Goal: Transaction & Acquisition: Purchase product/service

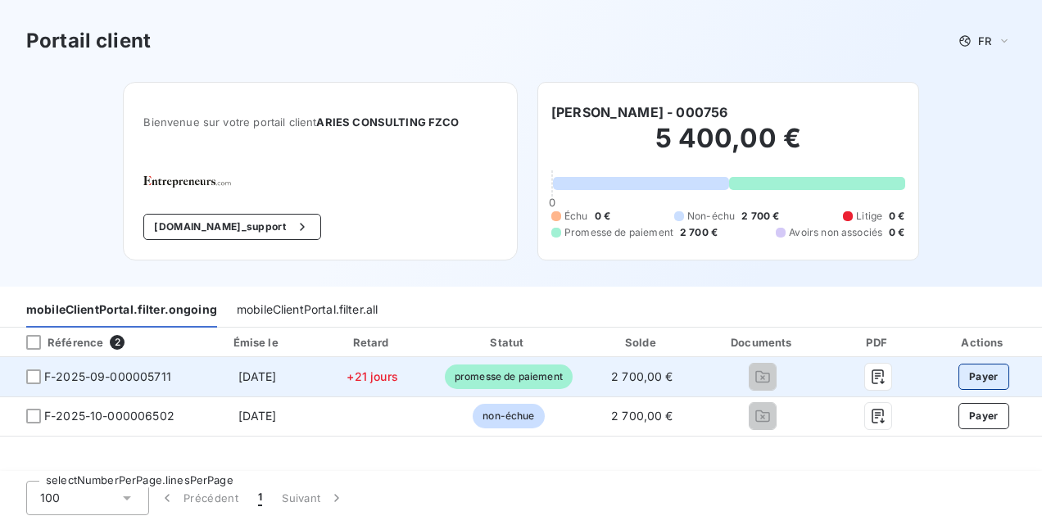
click at [985, 374] on button "Payer" at bounding box center [984, 377] width 51 height 26
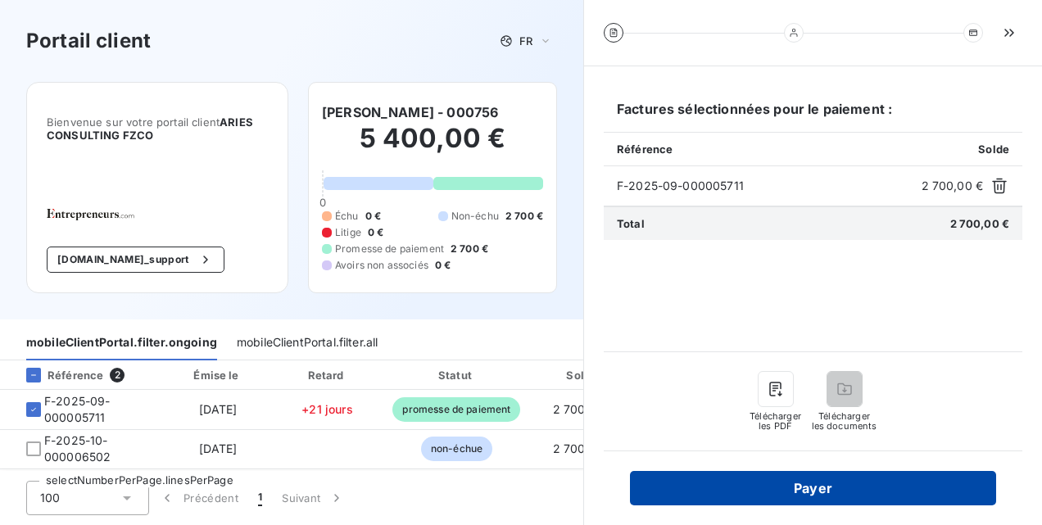
click at [829, 501] on button "Payer" at bounding box center [813, 488] width 366 height 34
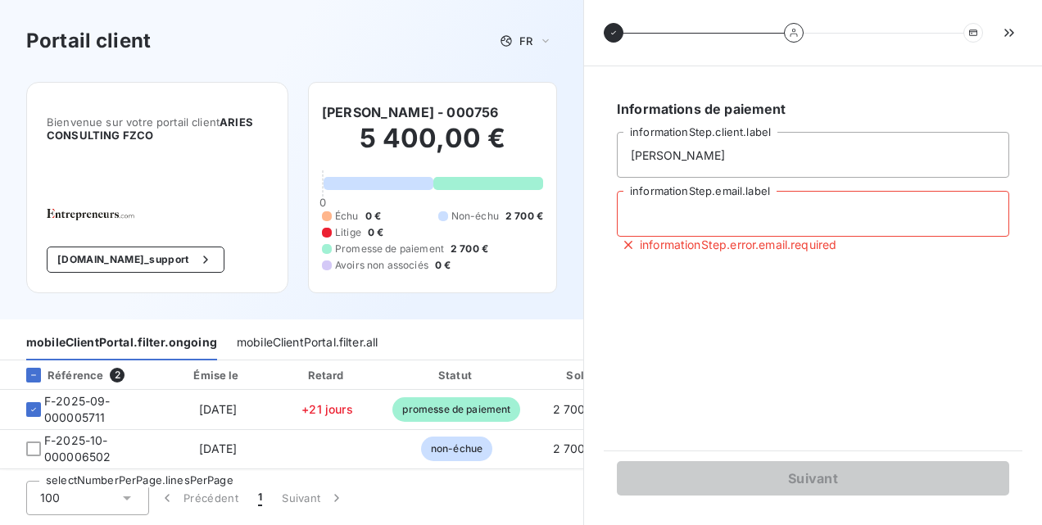
click at [715, 213] on input "informationStep.email.label" at bounding box center [813, 214] width 392 height 46
type input "[PERSON_NAME][EMAIL_ADDRESS][PERSON_NAME][DOMAIN_NAME]"
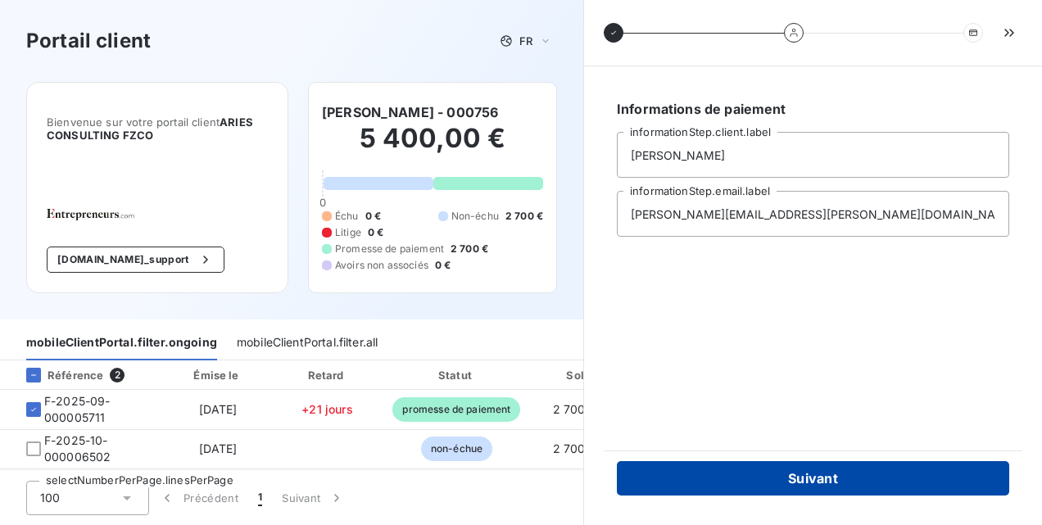
click at [803, 471] on button "Suivant" at bounding box center [813, 478] width 392 height 34
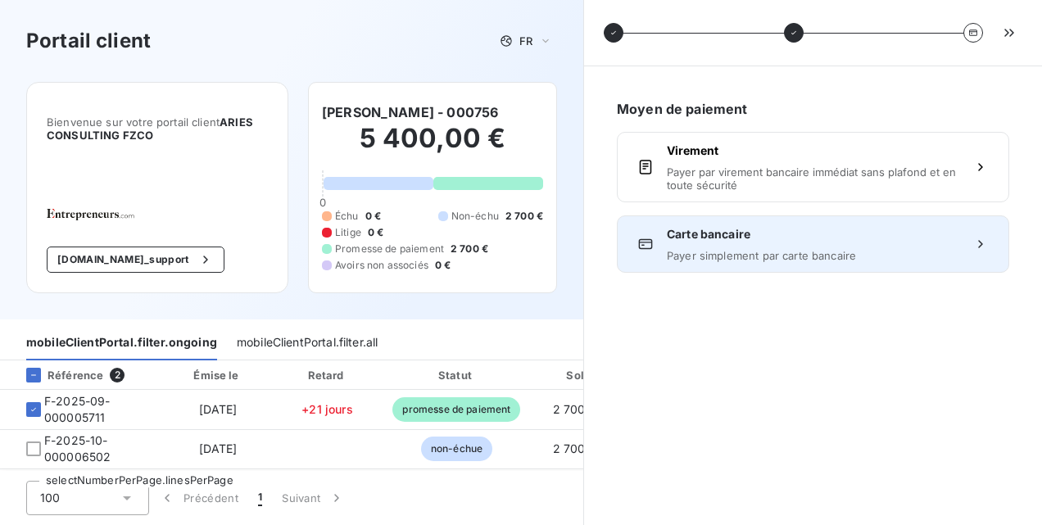
click at [806, 257] on span "Payer simplement par carte bancaire" at bounding box center [813, 255] width 292 height 13
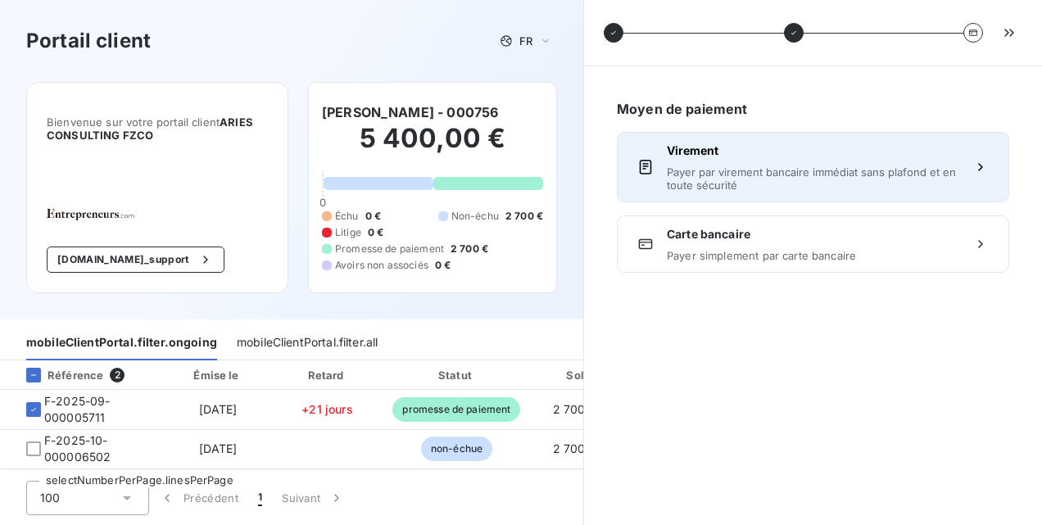
click at [808, 184] on span "Payer par virement bancaire immédiat sans plafond et en toute sécurité" at bounding box center [813, 178] width 292 height 26
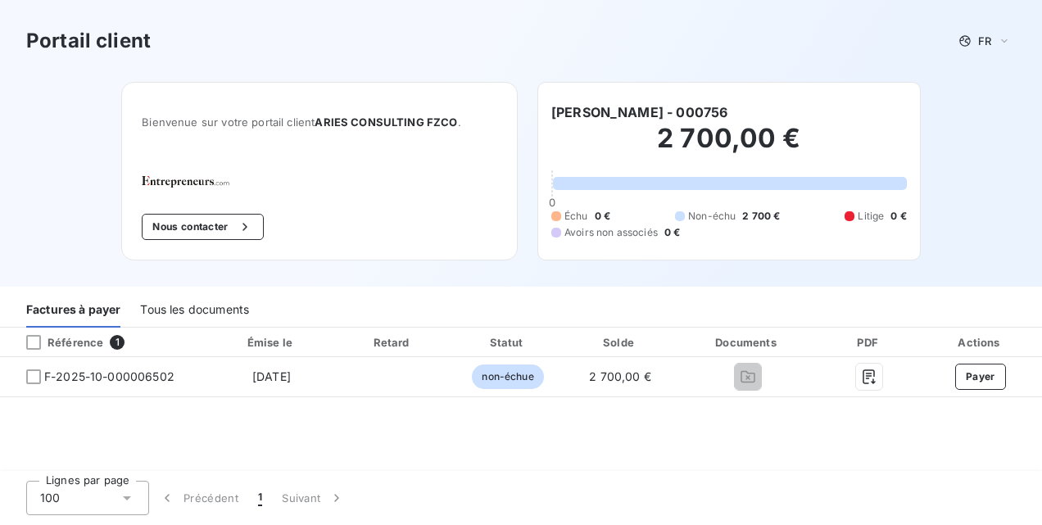
click at [211, 301] on div "Tous les documents" at bounding box center [194, 310] width 109 height 34
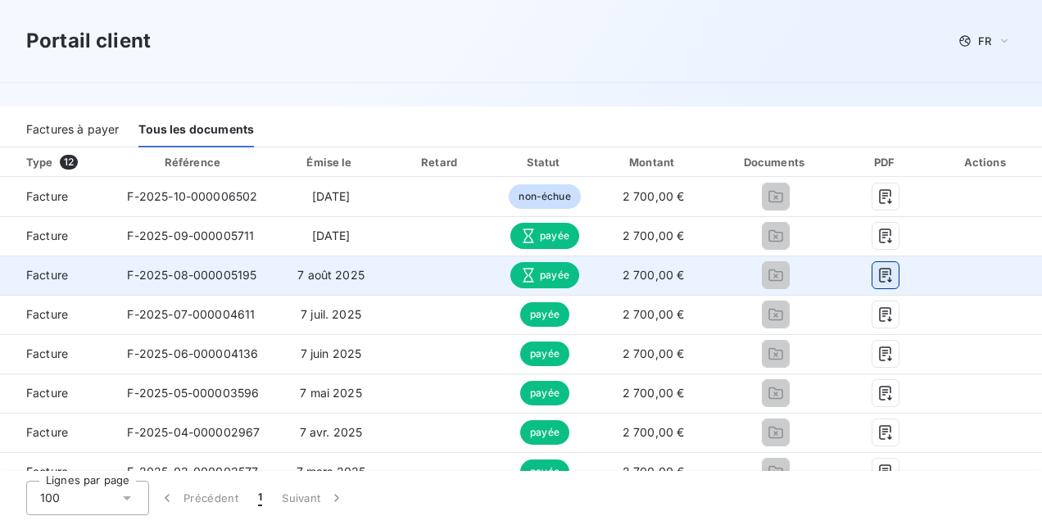
scroll to position [362, 0]
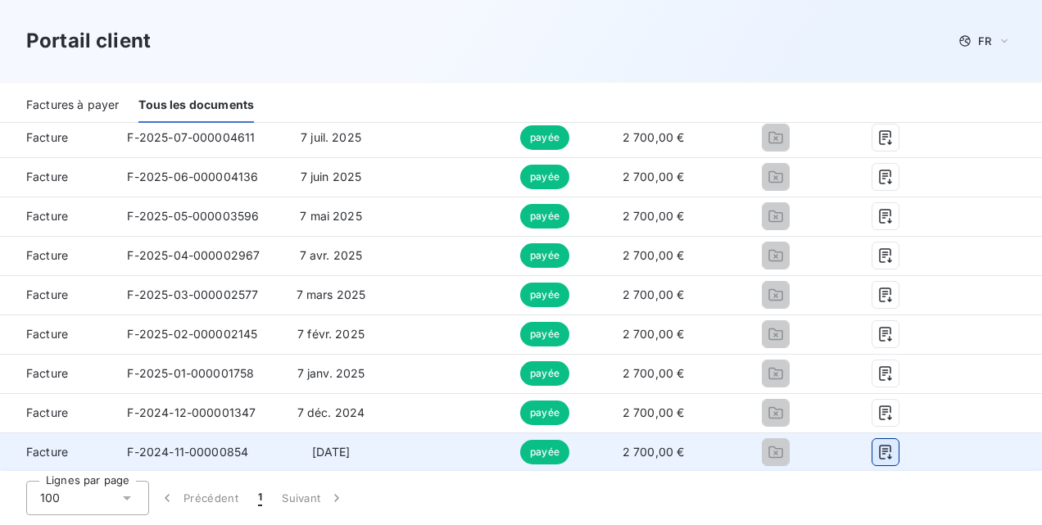
click at [880, 448] on icon "button" at bounding box center [886, 452] width 12 height 15
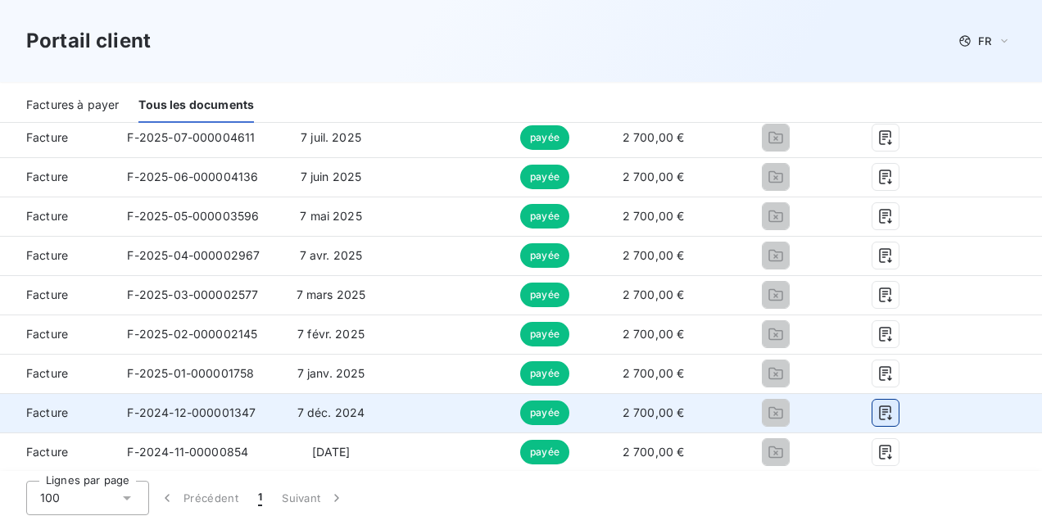
click at [879, 409] on icon "button" at bounding box center [885, 413] width 16 height 16
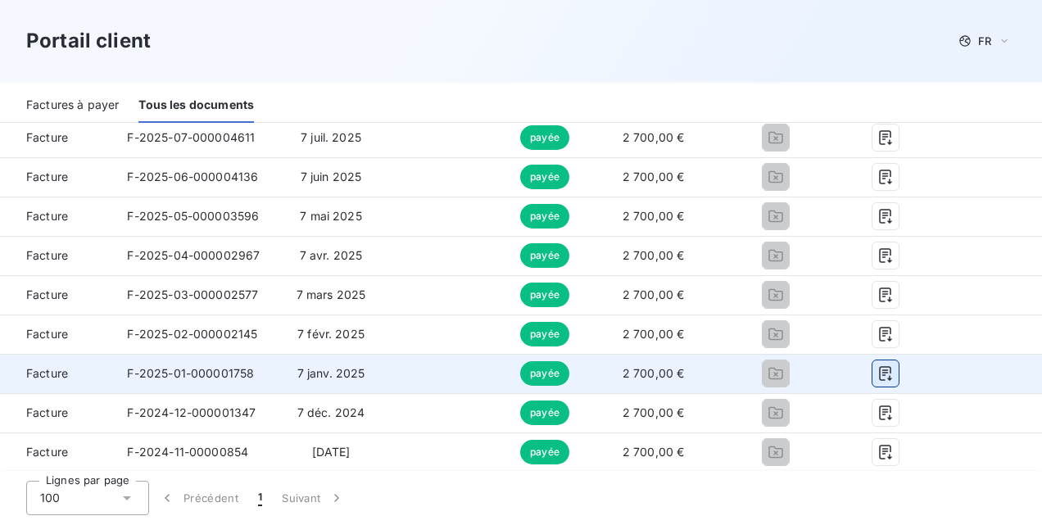
click at [877, 365] on icon "button" at bounding box center [885, 373] width 16 height 16
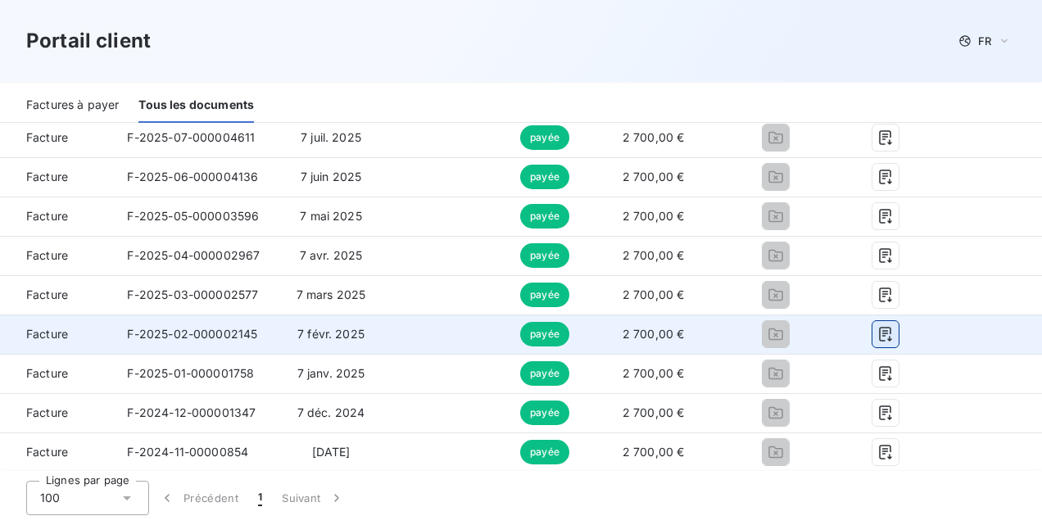
click at [880, 327] on icon "button" at bounding box center [886, 334] width 12 height 15
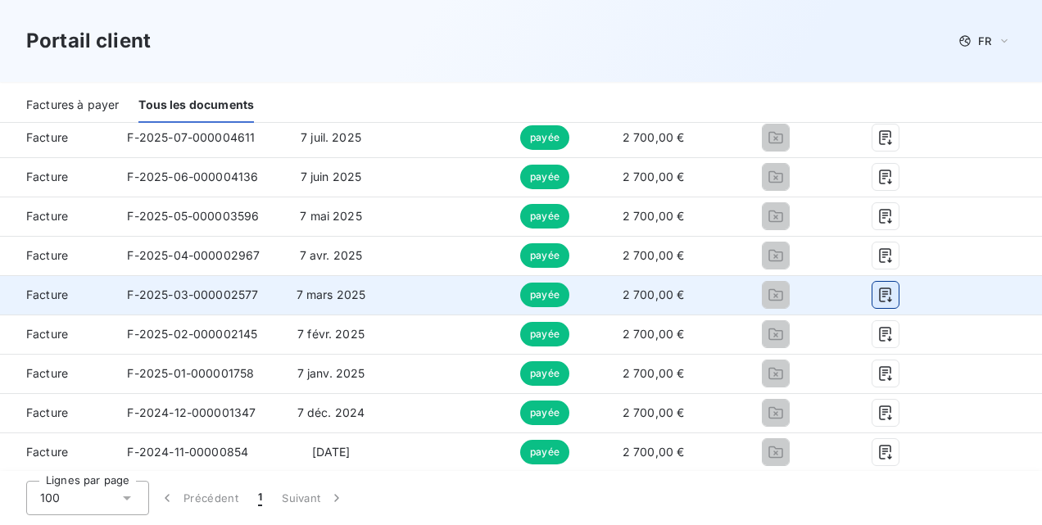
click at [877, 287] on icon "button" at bounding box center [885, 295] width 16 height 16
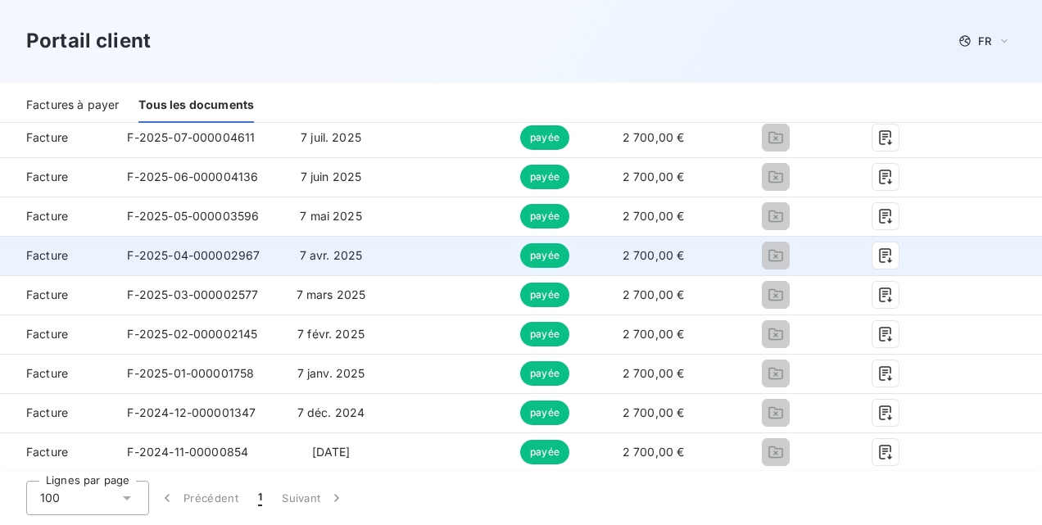
click at [1006, 251] on td at bounding box center [986, 255] width 111 height 39
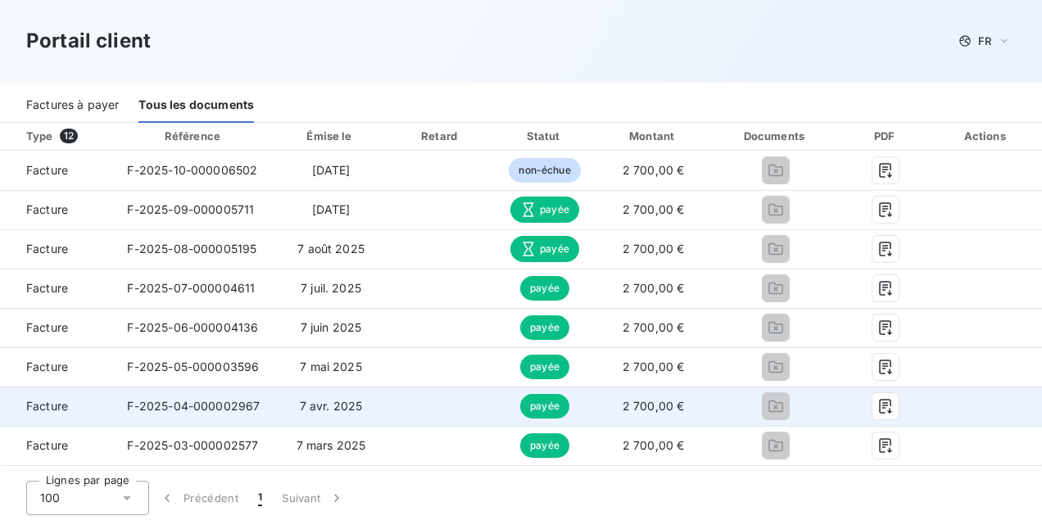
scroll to position [206, 0]
click at [877, 408] on icon "button" at bounding box center [885, 406] width 16 height 16
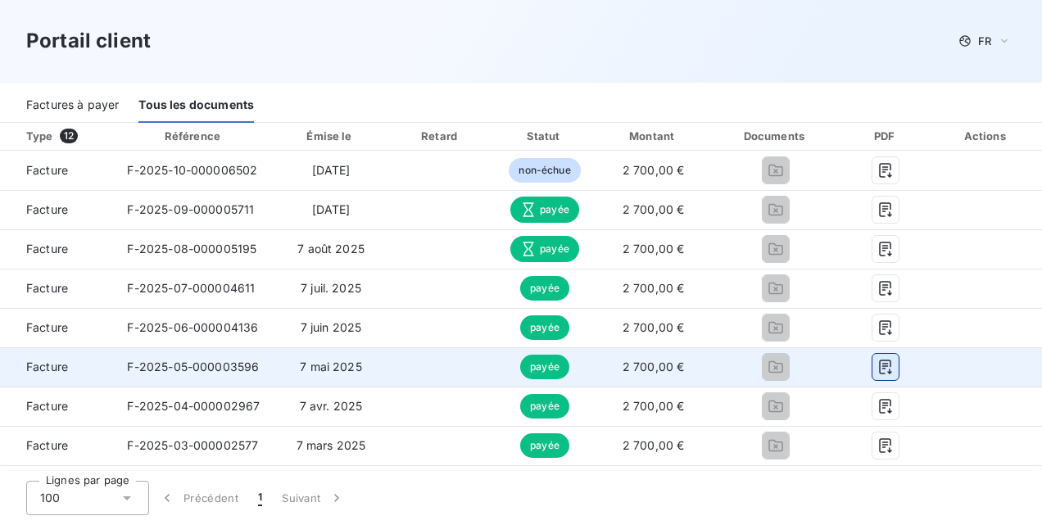
click at [880, 364] on icon "button" at bounding box center [886, 367] width 12 height 15
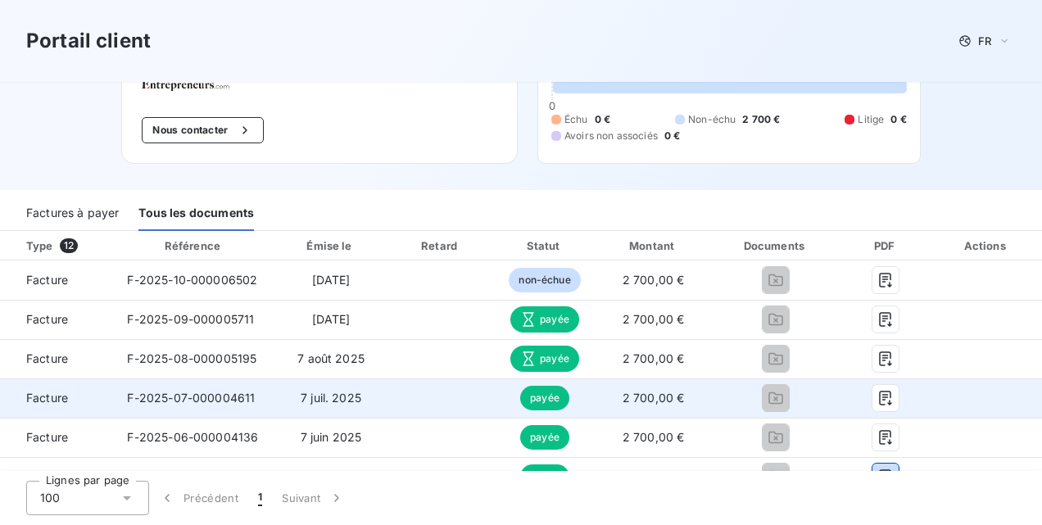
scroll to position [79, 0]
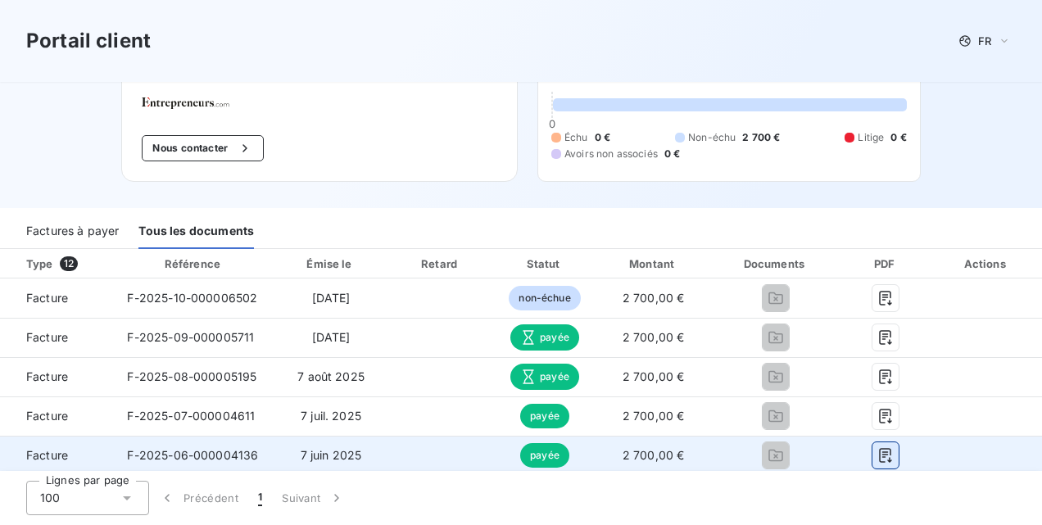
click at [877, 451] on icon "button" at bounding box center [885, 455] width 16 height 16
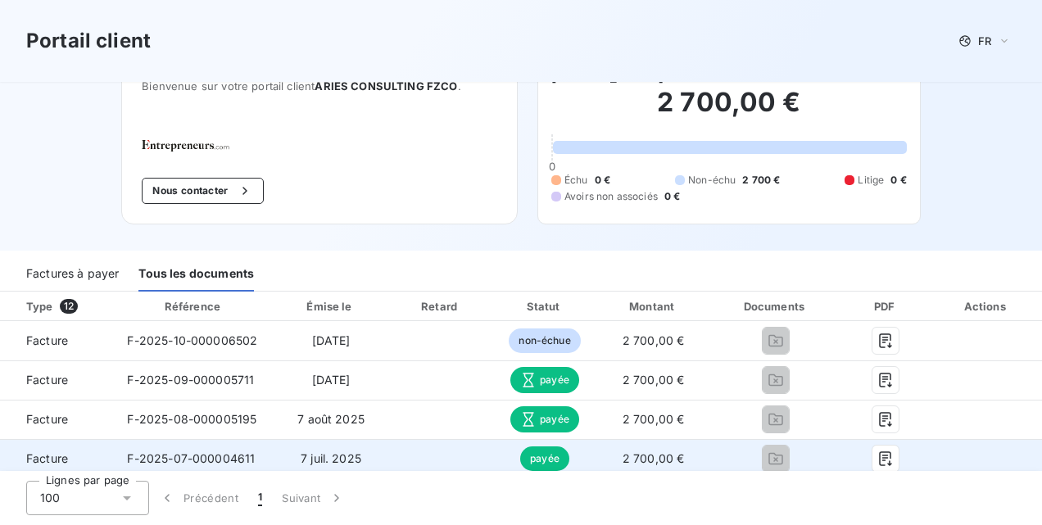
scroll to position [25, 0]
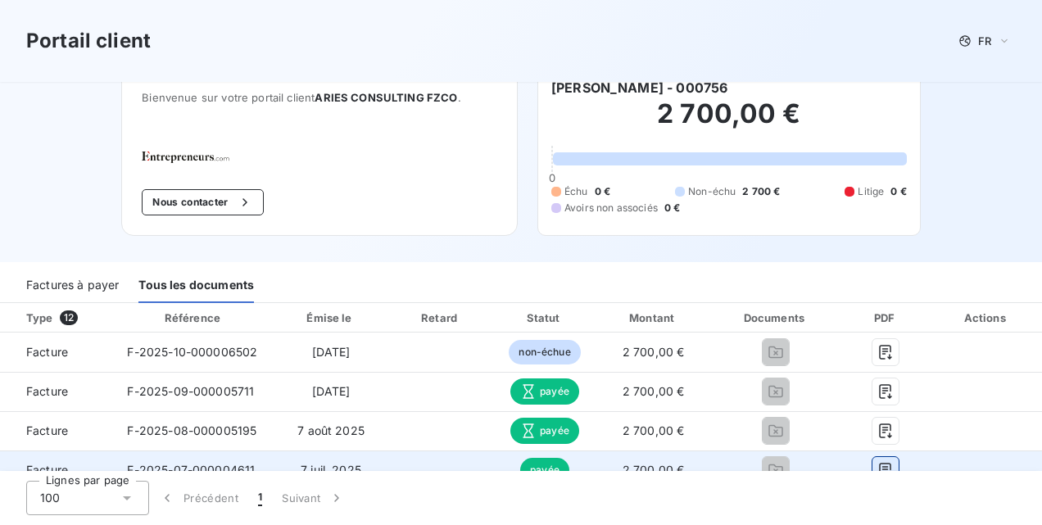
click at [875, 457] on button "button" at bounding box center [886, 470] width 26 height 26
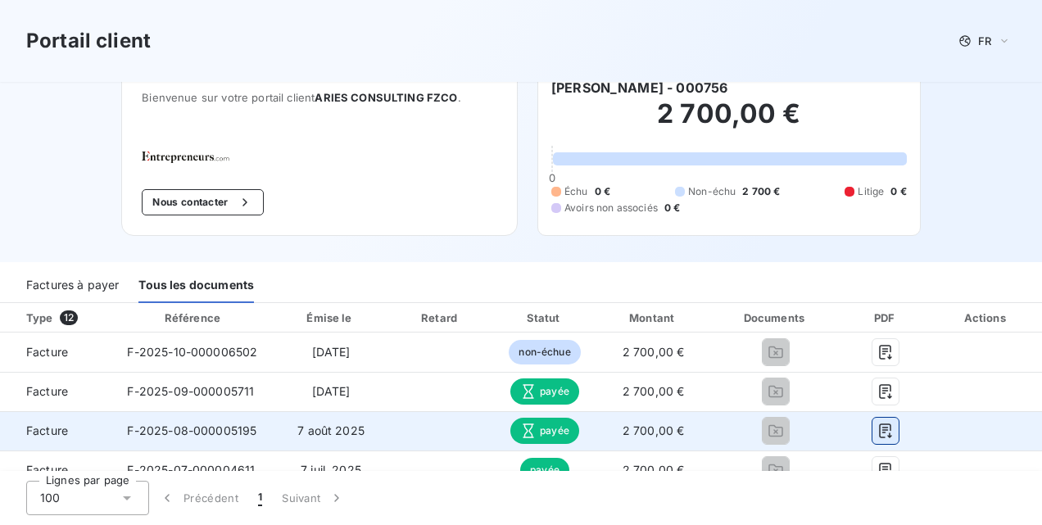
click at [888, 431] on button "button" at bounding box center [886, 431] width 26 height 26
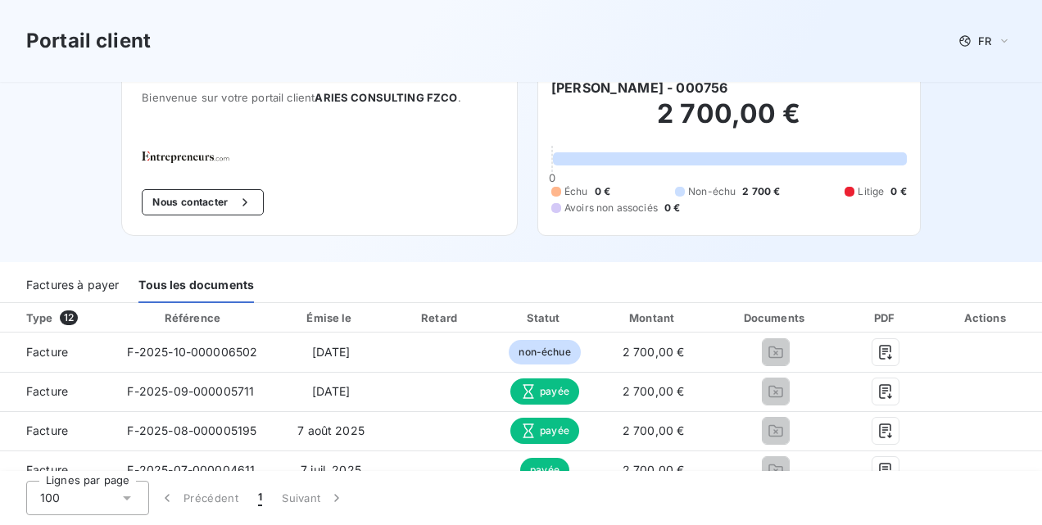
click at [528, 249] on div "Bienvenue sur votre portail client ARIES CONSULTING FZCO . Nous contacter Nicol…" at bounding box center [520, 159] width 851 height 205
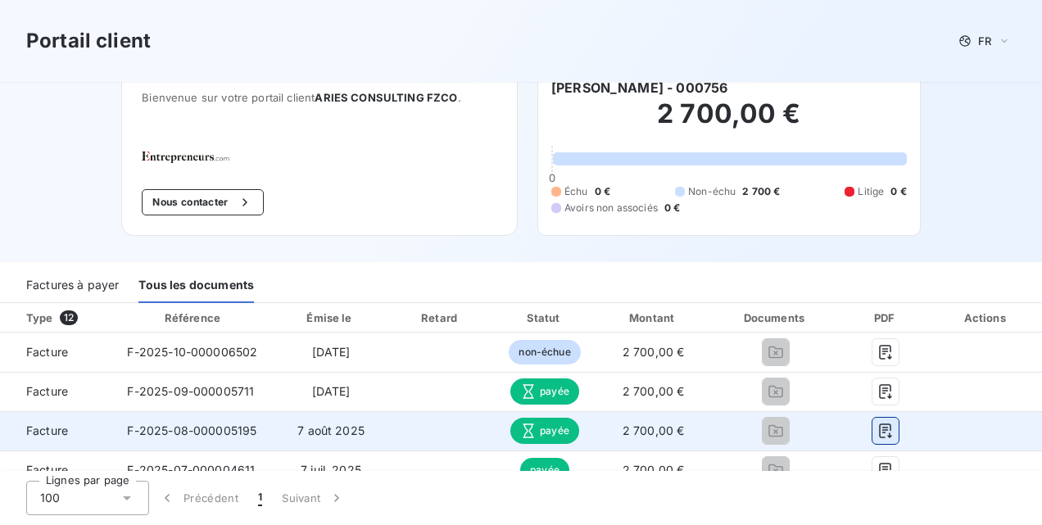
click at [882, 433] on icon "button" at bounding box center [885, 431] width 16 height 16
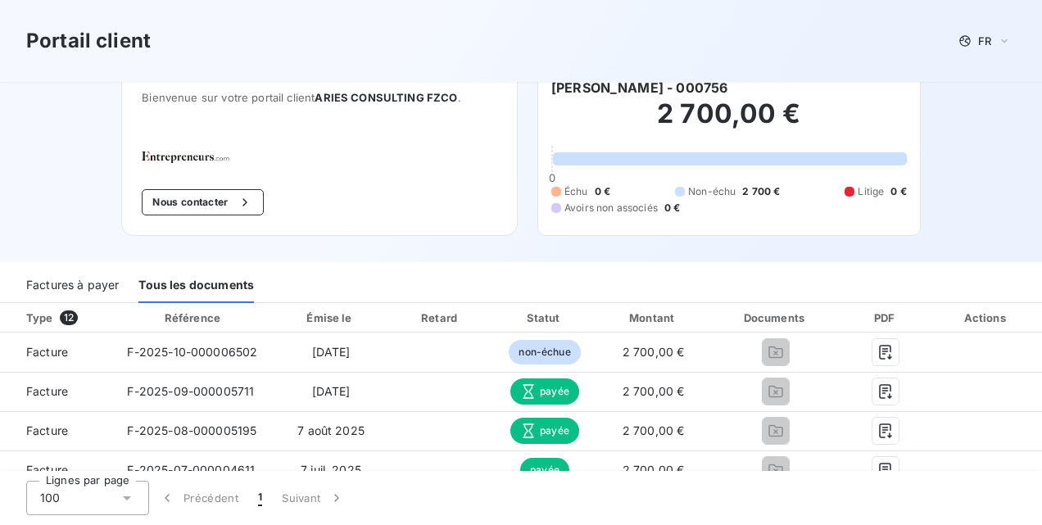
click at [1011, 224] on div "Portail client FR Bienvenue sur votre portail client ARIES CONSULTING FZCO . No…" at bounding box center [521, 118] width 1042 height 287
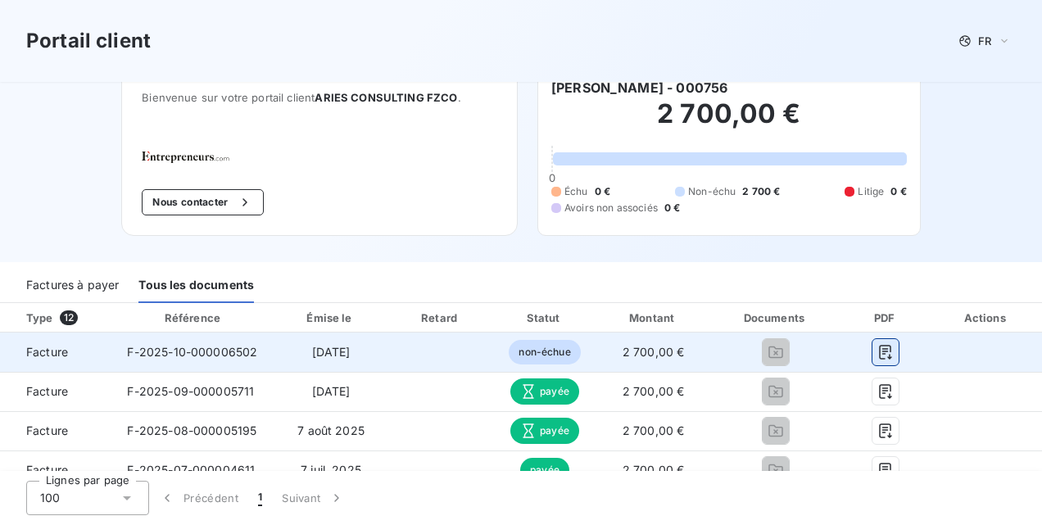
click at [882, 349] on icon "button" at bounding box center [886, 352] width 12 height 15
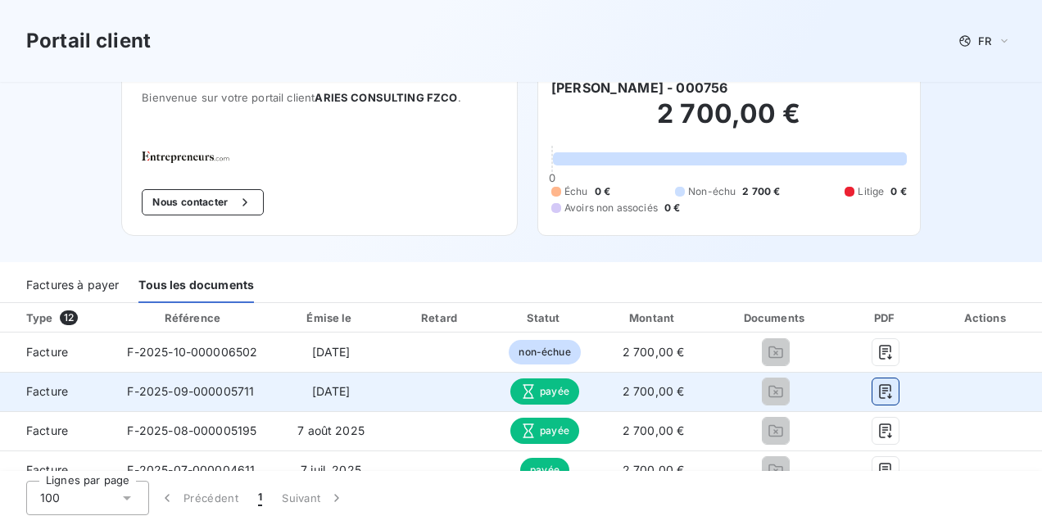
click at [880, 390] on icon "button" at bounding box center [886, 391] width 12 height 15
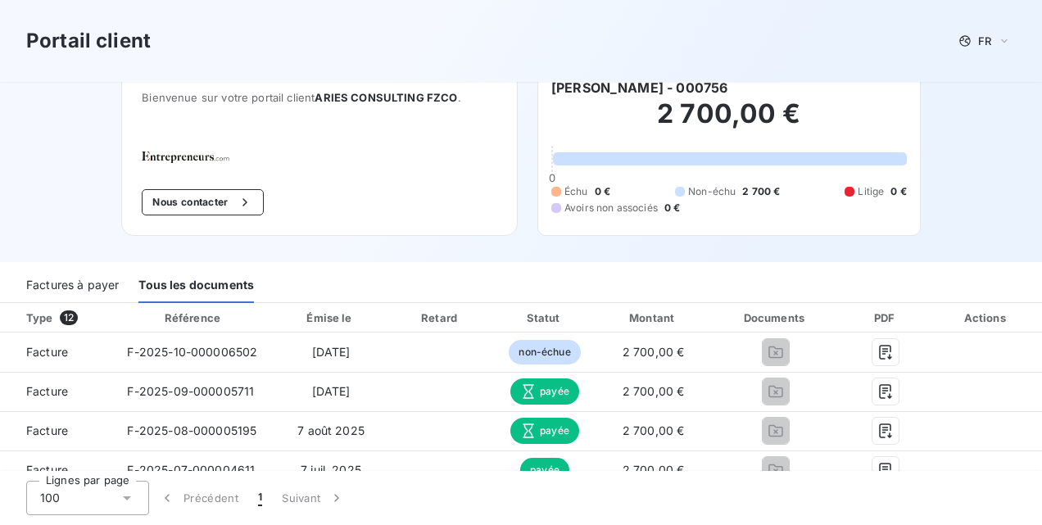
click at [1005, 180] on div "Portail client FR Bienvenue sur votre portail client ARIES CONSULTING FZCO . No…" at bounding box center [521, 118] width 1042 height 287
